Goal: Task Accomplishment & Management: Manage account settings

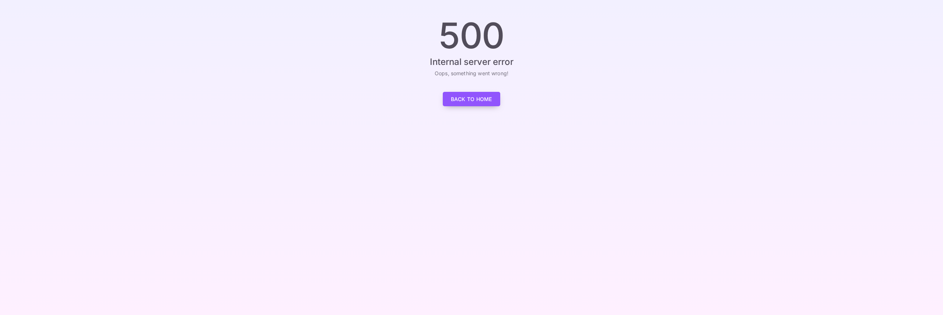
click at [471, 99] on link "Back to Home" at bounding box center [471, 99] width 57 height 14
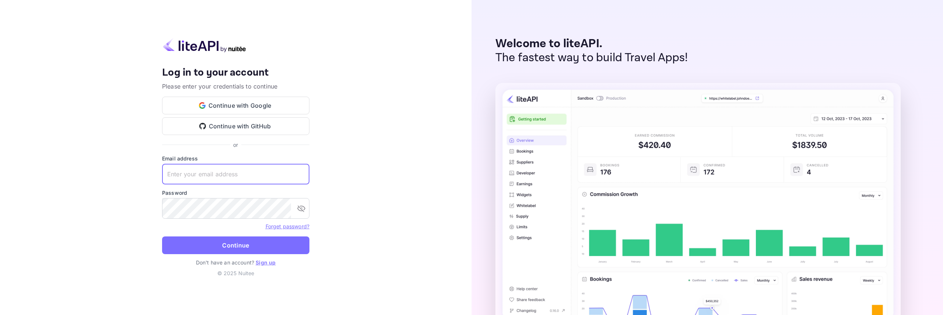
click at [220, 178] on input "text" at bounding box center [235, 174] width 147 height 21
type input "services@withjoy.com"
click at [256, 245] on button "Continue" at bounding box center [235, 245] width 147 height 18
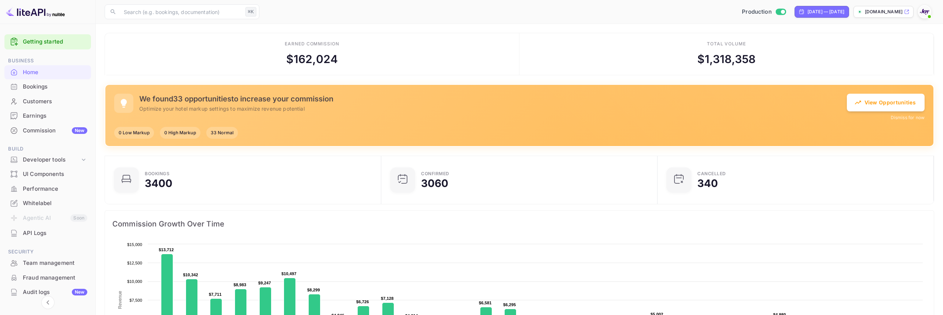
scroll to position [1, 0]
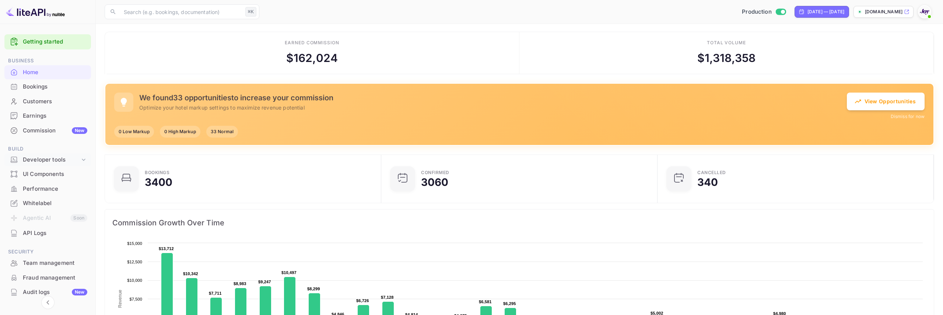
click at [53, 158] on div "Developer tools" at bounding box center [51, 160] width 57 height 8
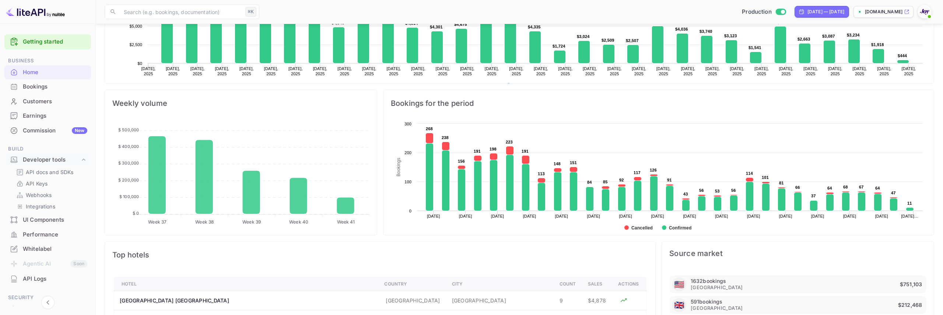
scroll to position [219, 0]
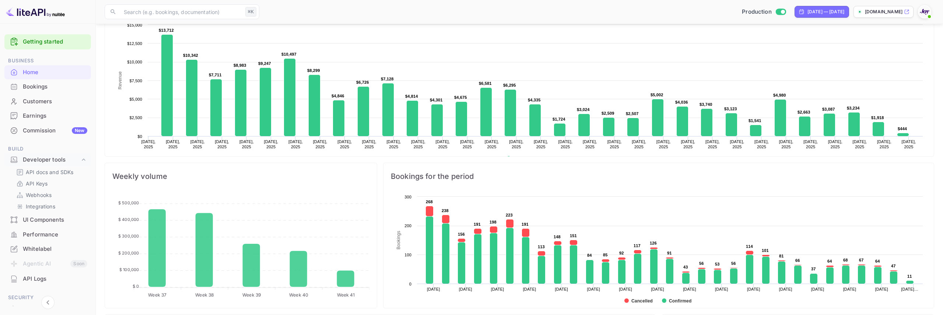
click at [817, 160] on div "Bookings for the period Created with Highcharts 10.3.3 Bookings Chart context m…" at bounding box center [655, 232] width 557 height 151
click at [39, 129] on div "Commission New" at bounding box center [55, 130] width 64 height 8
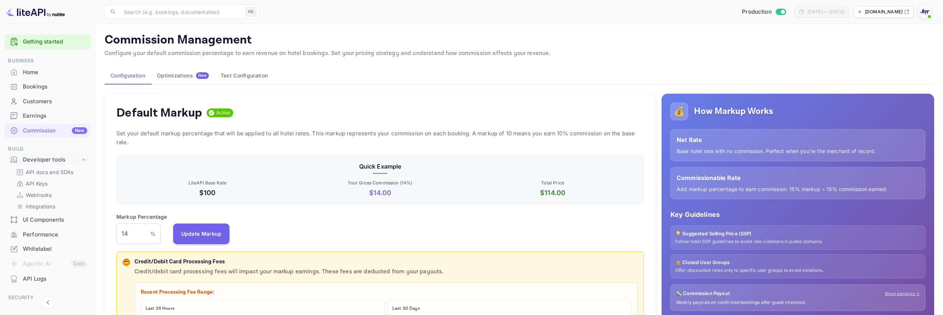
scroll to position [131, 528]
click at [776, 11] on input "Switch to Sandbox mode" at bounding box center [783, 11] width 15 height 5
checkbox input "false"
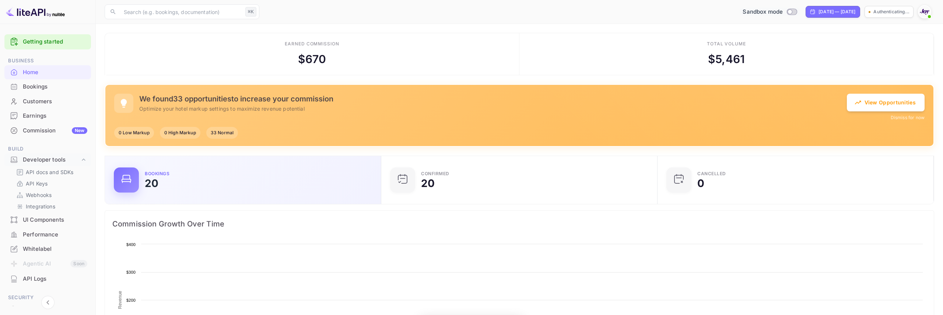
scroll to position [120, 272]
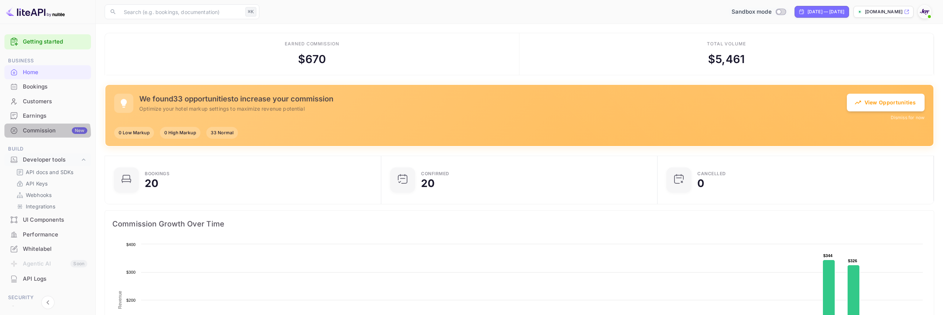
click at [39, 134] on div "Commission New" at bounding box center [55, 130] width 64 height 8
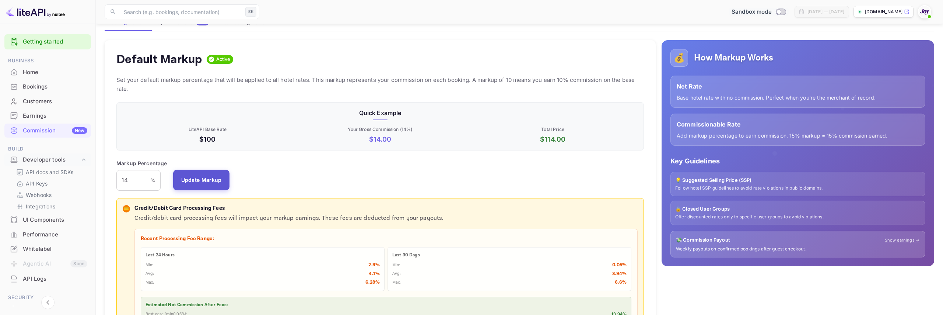
scroll to position [131, 528]
click at [131, 184] on input "14" at bounding box center [133, 180] width 34 height 21
click at [213, 185] on button "Update Markup" at bounding box center [201, 179] width 57 height 21
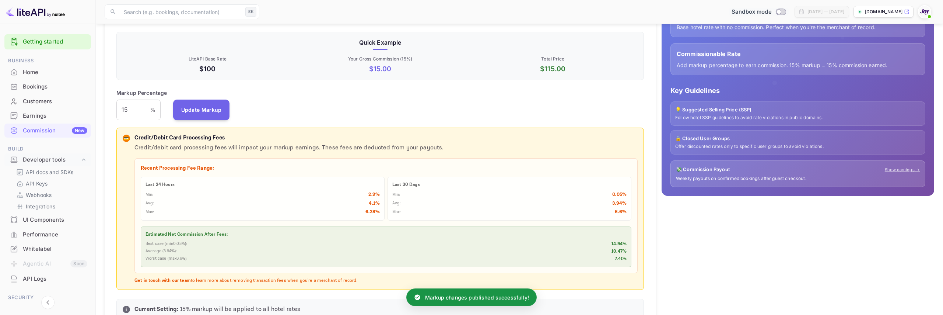
scroll to position [124, 0]
click at [128, 107] on input "15" at bounding box center [133, 109] width 34 height 21
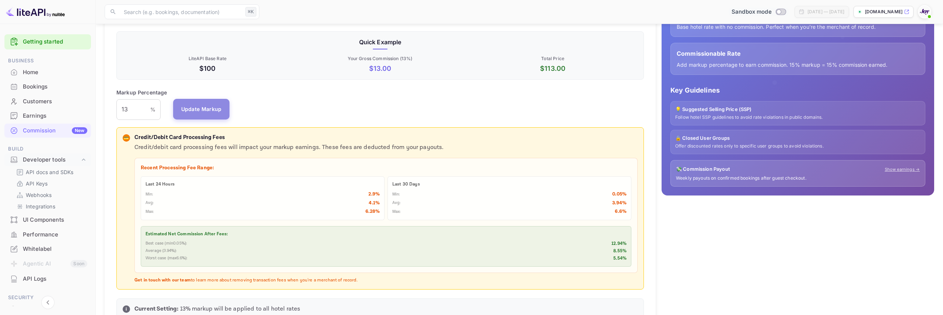
click at [203, 111] on button "Update Markup" at bounding box center [201, 109] width 57 height 21
click at [129, 106] on input "13" at bounding box center [133, 109] width 34 height 21
click at [201, 109] on button "Update Markup" at bounding box center [201, 109] width 57 height 21
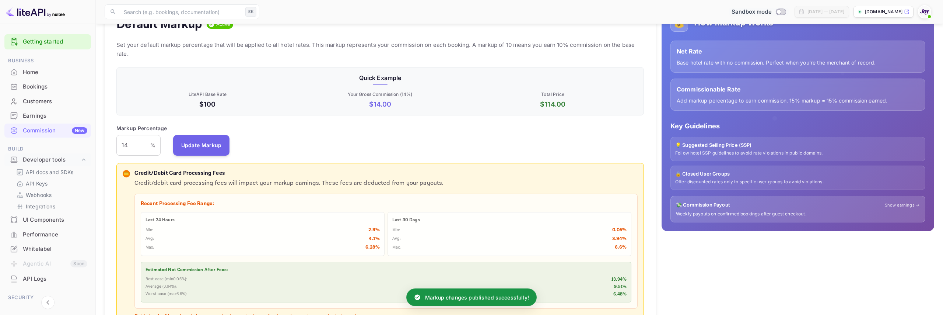
scroll to position [20, 0]
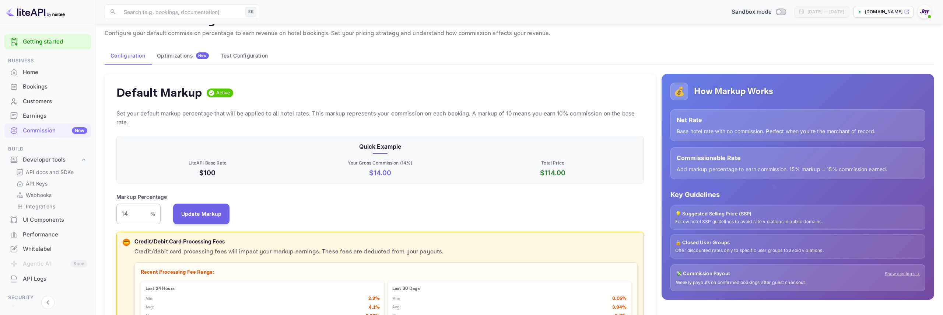
click at [134, 214] on input "14" at bounding box center [133, 213] width 34 height 21
click at [214, 213] on button "Update Markup" at bounding box center [201, 213] width 57 height 21
click at [137, 218] on input "15" at bounding box center [133, 213] width 34 height 21
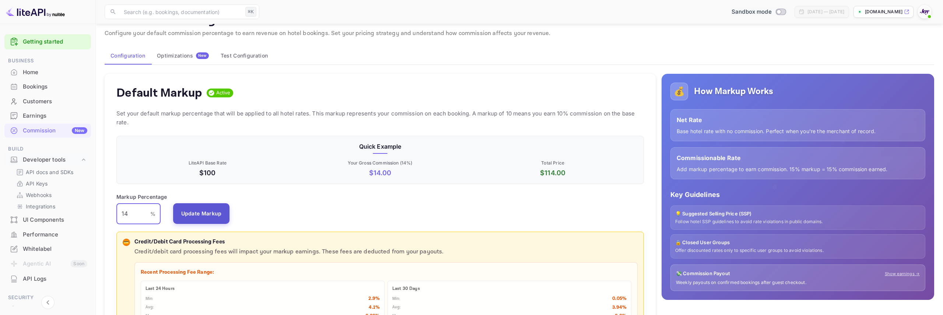
type input "14"
click at [212, 214] on button "Update Markup" at bounding box center [201, 213] width 57 height 21
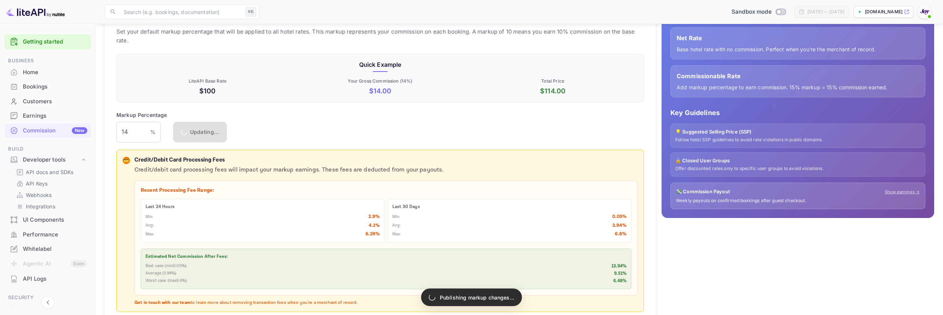
scroll to position [118, 0]
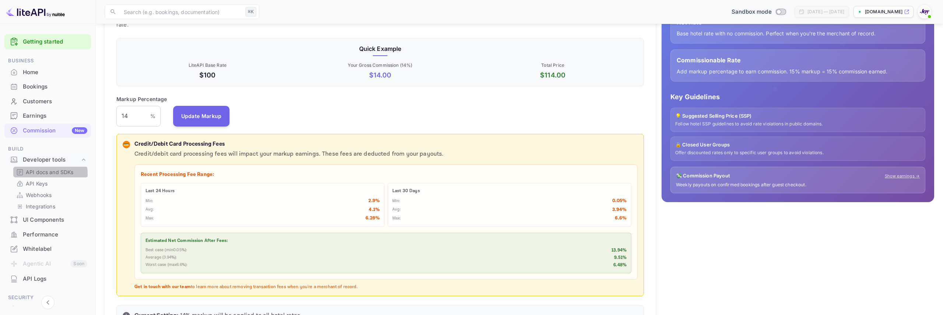
click at [49, 174] on p "API docs and SDKs" at bounding box center [50, 172] width 48 height 8
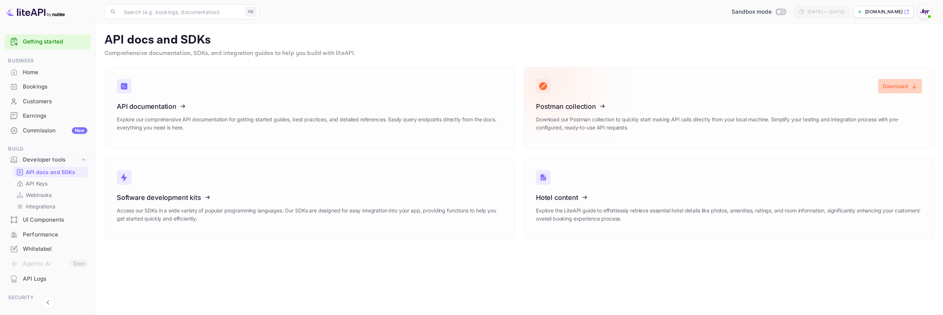
click at [894, 88] on button "Download" at bounding box center [901, 86] width 44 height 14
click at [46, 185] on p "API Keys" at bounding box center [37, 183] width 22 height 8
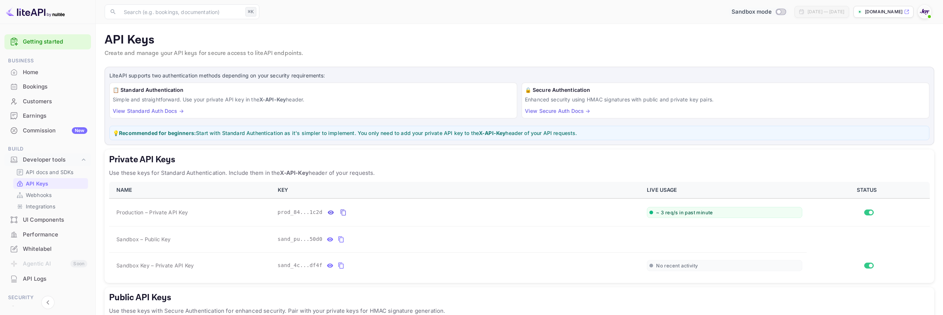
scroll to position [1, 0]
click at [341, 242] on button "private api keys table" at bounding box center [341, 238] width 10 height 12
click at [342, 264] on icon "private api keys table" at bounding box center [341, 263] width 7 height 9
click at [344, 212] on icon "private api keys table" at bounding box center [343, 210] width 7 height 9
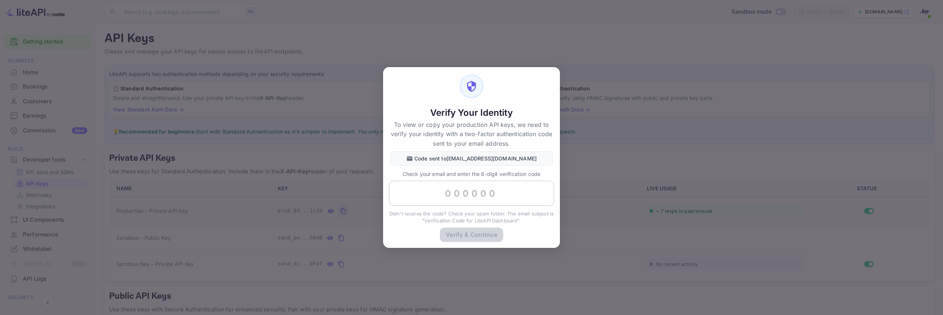
click at [460, 196] on input "text" at bounding box center [471, 193] width 165 height 25
paste input "102679"
type input "102679"
click at [467, 232] on button "Verify & Continue" at bounding box center [471, 234] width 63 height 14
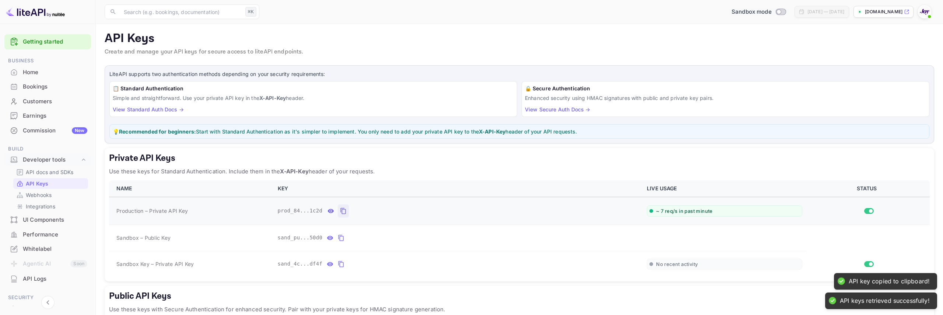
click at [344, 212] on icon "private api keys table" at bounding box center [343, 210] width 7 height 9
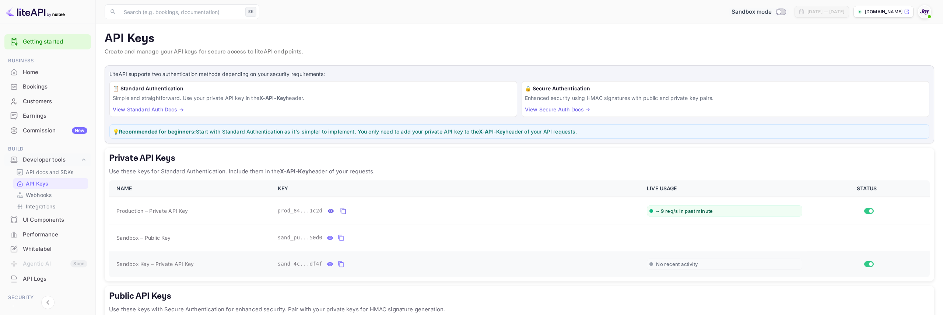
click at [345, 266] on button "private api keys table" at bounding box center [341, 264] width 10 height 12
click at [48, 84] on div "Bookings" at bounding box center [55, 87] width 64 height 8
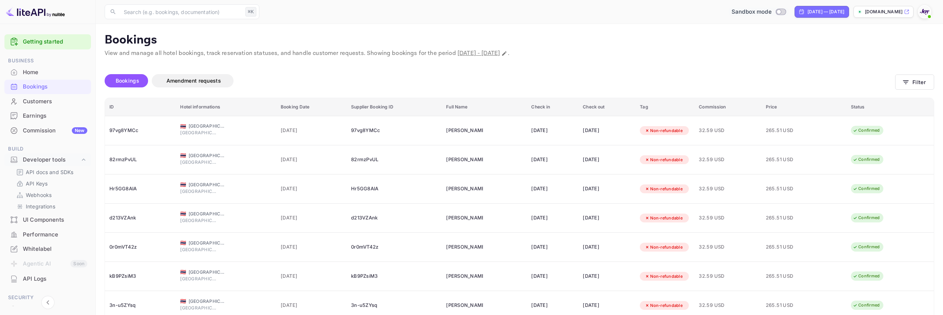
click at [649, 45] on p "Bookings" at bounding box center [520, 40] width 830 height 15
click at [665, 69] on div "Bookings Amendment requests" at bounding box center [500, 82] width 791 height 31
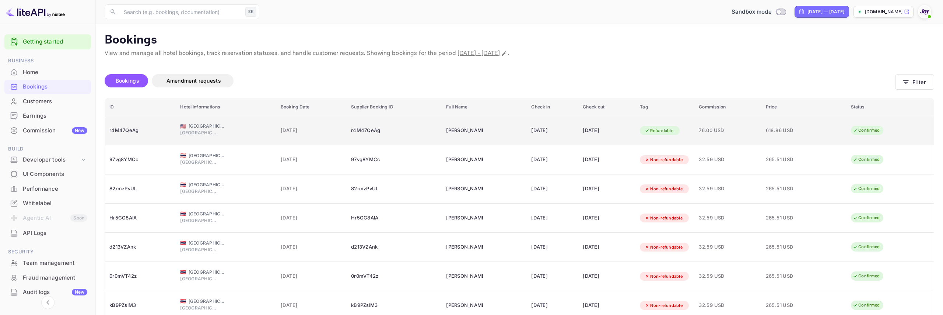
click at [212, 133] on span "[GEOGRAPHIC_DATA]" at bounding box center [198, 132] width 37 height 7
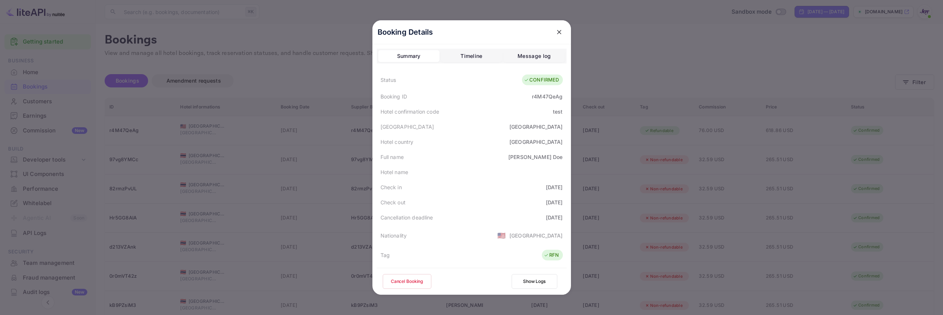
click at [549, 97] on div "r4M47QeAg" at bounding box center [547, 97] width 31 height 8
copy div "r4M47QeAg"
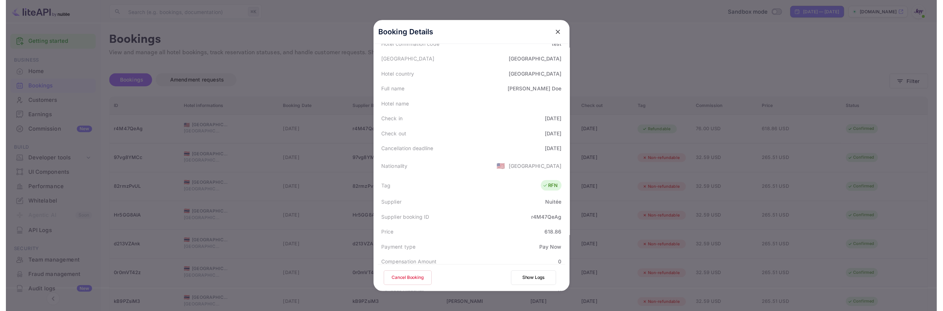
scroll to position [194, 0]
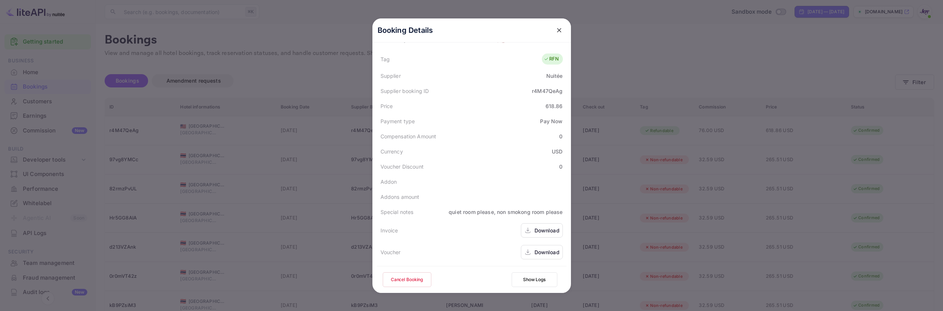
click at [564, 32] on button "close" at bounding box center [559, 30] width 13 height 13
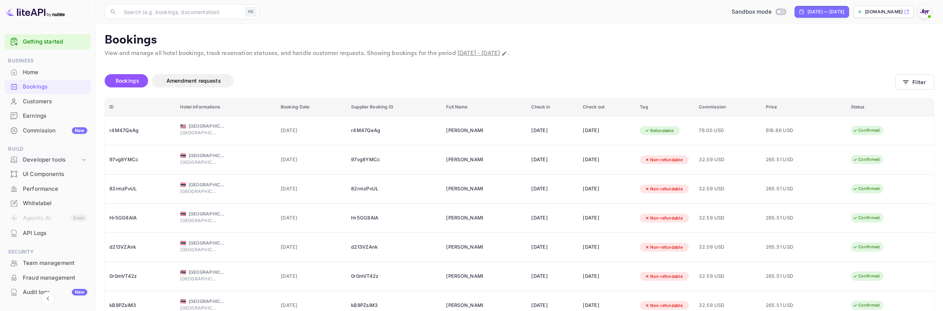
click at [40, 157] on div "Developer tools" at bounding box center [51, 160] width 57 height 8
click at [43, 171] on p "API docs and SDKs" at bounding box center [50, 172] width 48 height 8
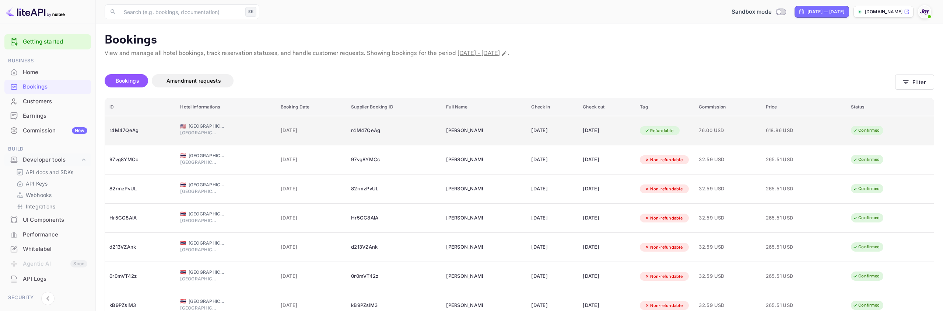
click at [736, 133] on span "76.00 USD" at bounding box center [728, 130] width 58 height 8
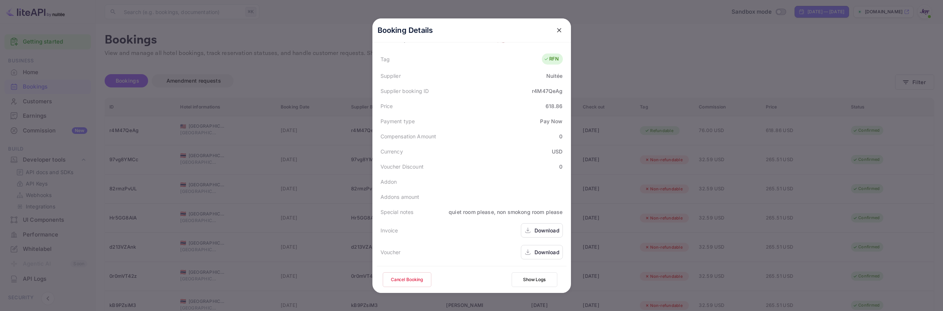
scroll to position [0, 0]
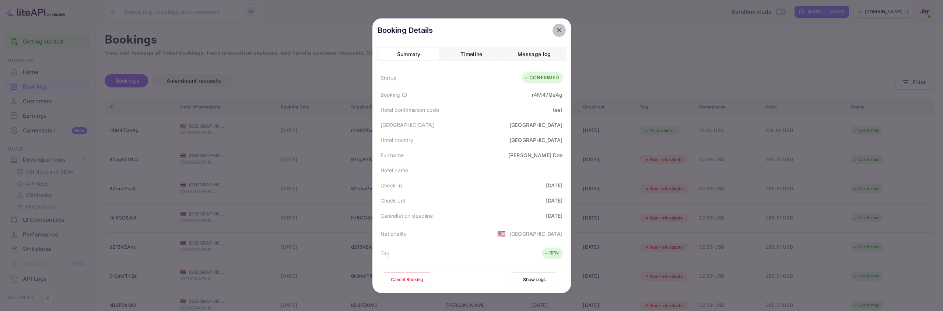
click at [559, 29] on icon "close" at bounding box center [559, 30] width 7 height 7
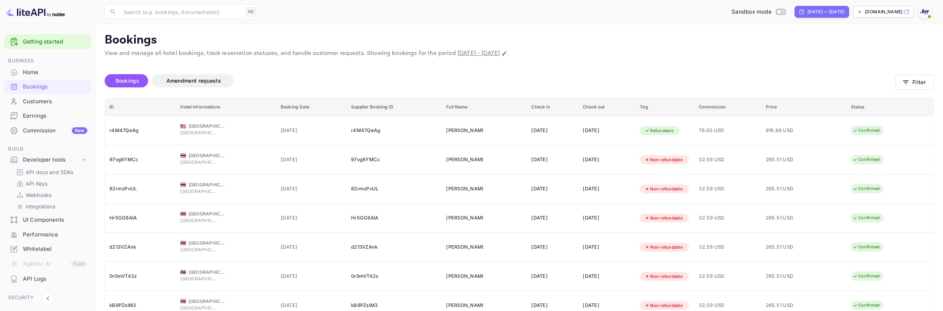
click at [686, 60] on div "Unsaved Changes Bookings Amendment requests Filter ID Hotel informations Bookin…" at bounding box center [515, 244] width 839 height 372
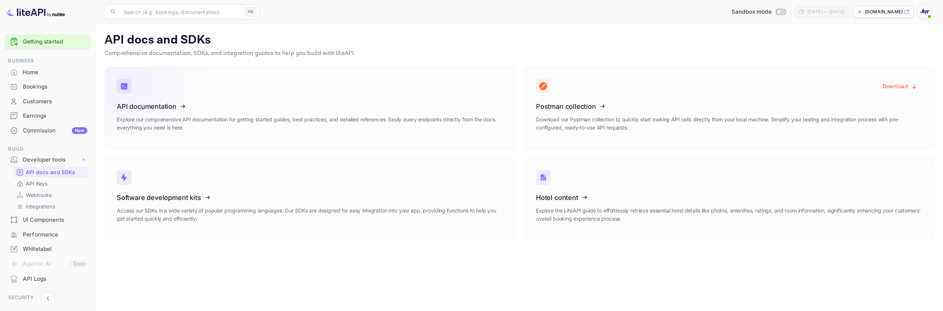
click at [140, 109] on icon at bounding box center [162, 105] width 115 height 76
click at [54, 86] on div "Bookings" at bounding box center [55, 87] width 64 height 8
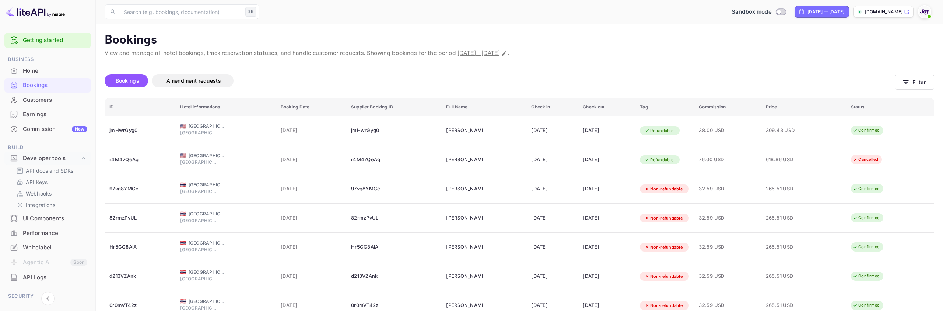
click at [674, 70] on div "Bookings Amendment requests" at bounding box center [500, 82] width 791 height 31
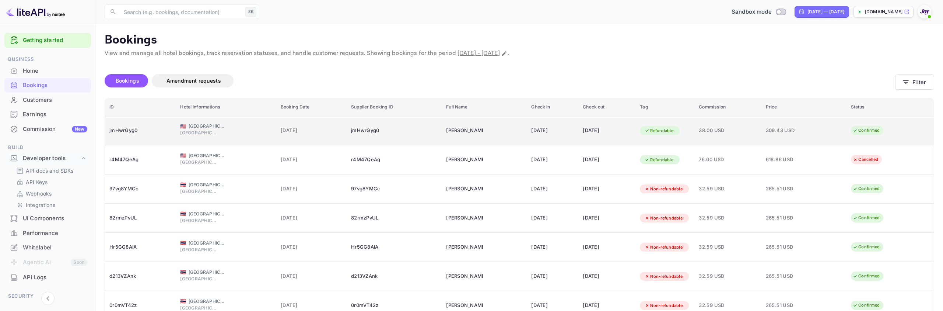
scroll to position [1, 0]
click at [636, 133] on td "[DATE]" at bounding box center [607, 129] width 57 height 29
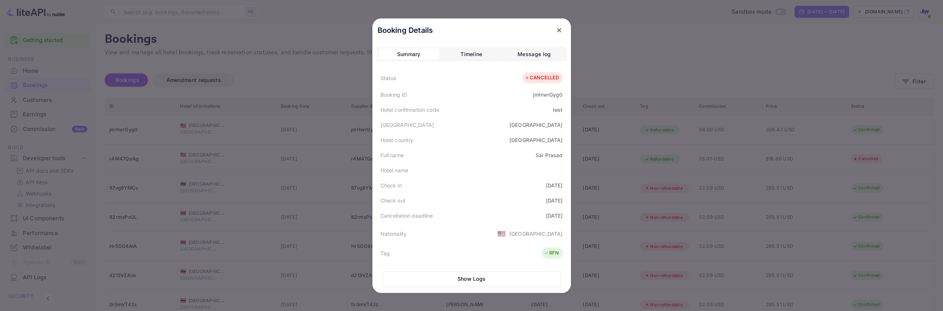
click at [564, 29] on button "close" at bounding box center [559, 30] width 13 height 13
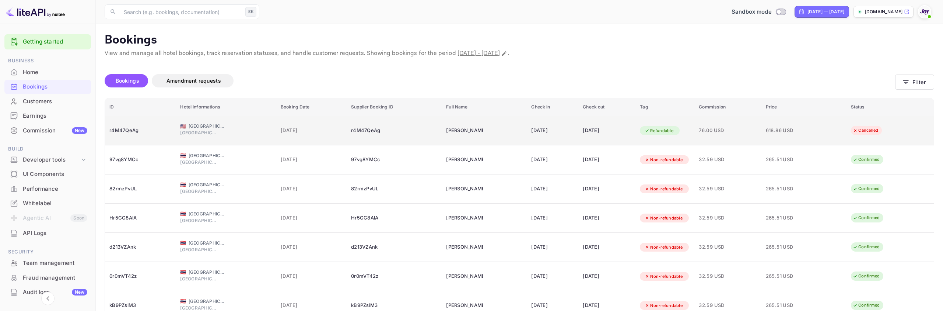
click at [791, 130] on span "618.86 USD" at bounding box center [784, 130] width 37 height 8
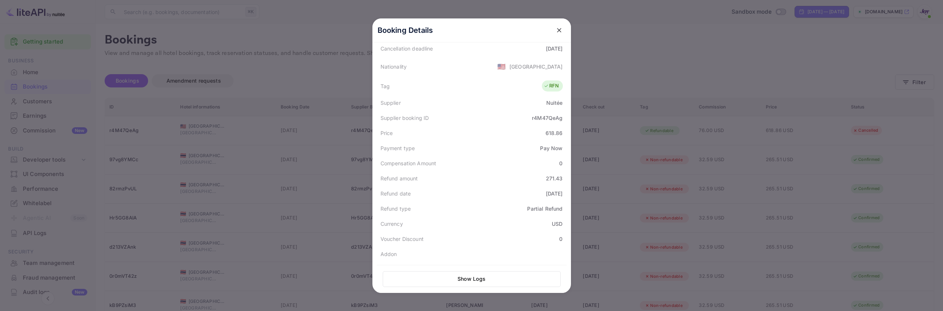
scroll to position [197, 0]
click at [489, 281] on button "Show Logs" at bounding box center [472, 279] width 178 height 16
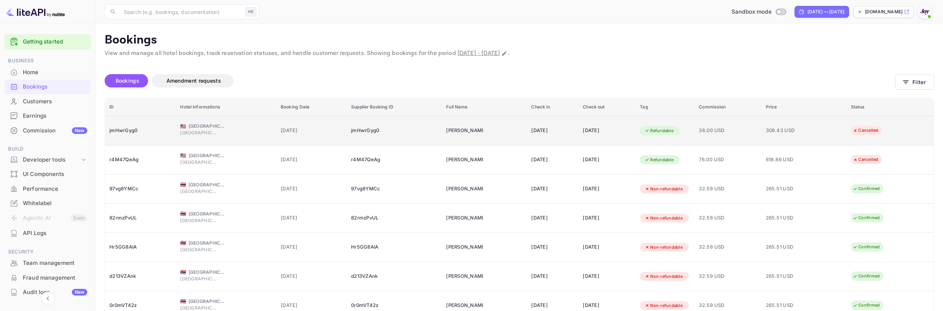
click at [628, 126] on div "[DATE]" at bounding box center [607, 131] width 48 height 12
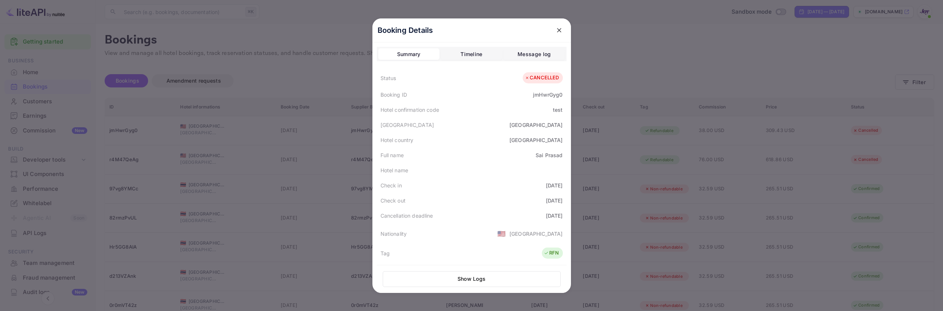
click at [562, 31] on icon "close" at bounding box center [559, 30] width 7 height 7
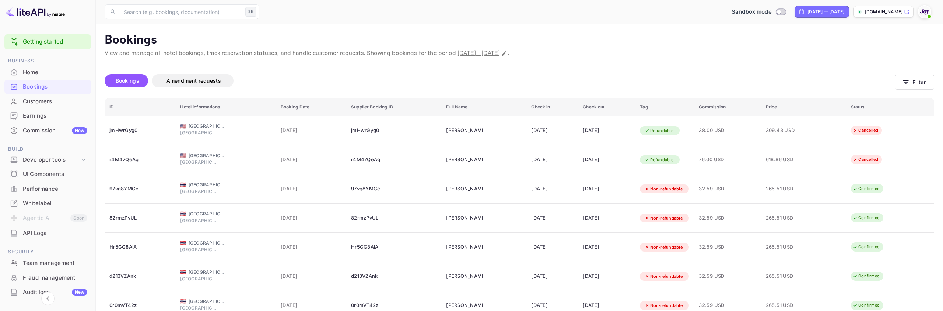
drag, startPoint x: 53, startPoint y: 172, endPoint x: 53, endPoint y: 166, distance: 6.3
click at [53, 172] on div "UI Components" at bounding box center [55, 174] width 64 height 8
click at [53, 161] on div "Developer tools" at bounding box center [51, 160] width 57 height 8
click at [53, 173] on p "API docs and SDKs" at bounding box center [50, 172] width 48 height 8
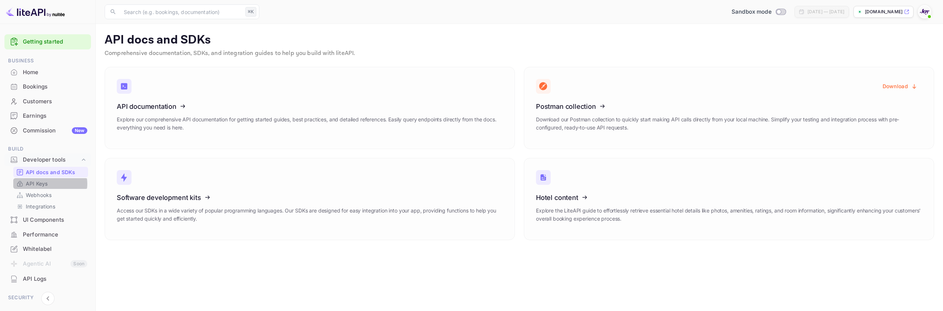
click at [49, 184] on link "API Keys" at bounding box center [50, 183] width 69 height 8
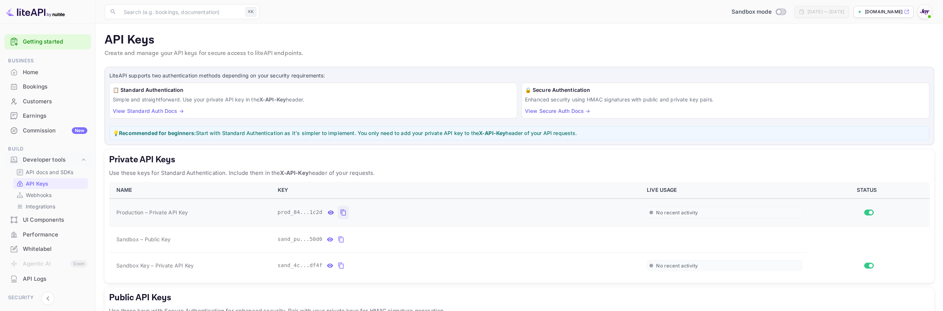
click at [343, 214] on icon "private api keys table" at bounding box center [343, 212] width 7 height 9
